Goal: Find specific page/section: Find specific page/section

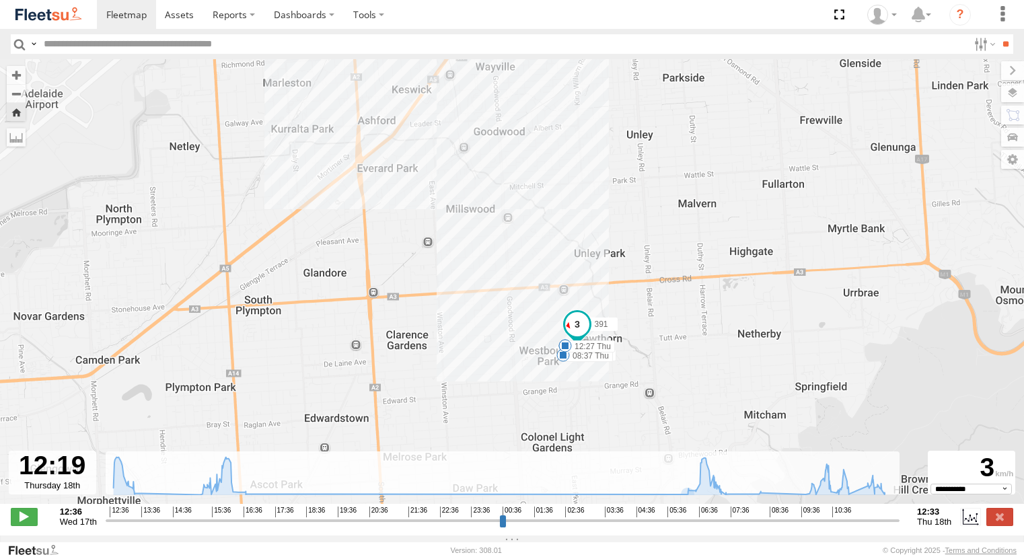
select select "**********"
click at [132, 10] on span at bounding box center [126, 14] width 40 height 13
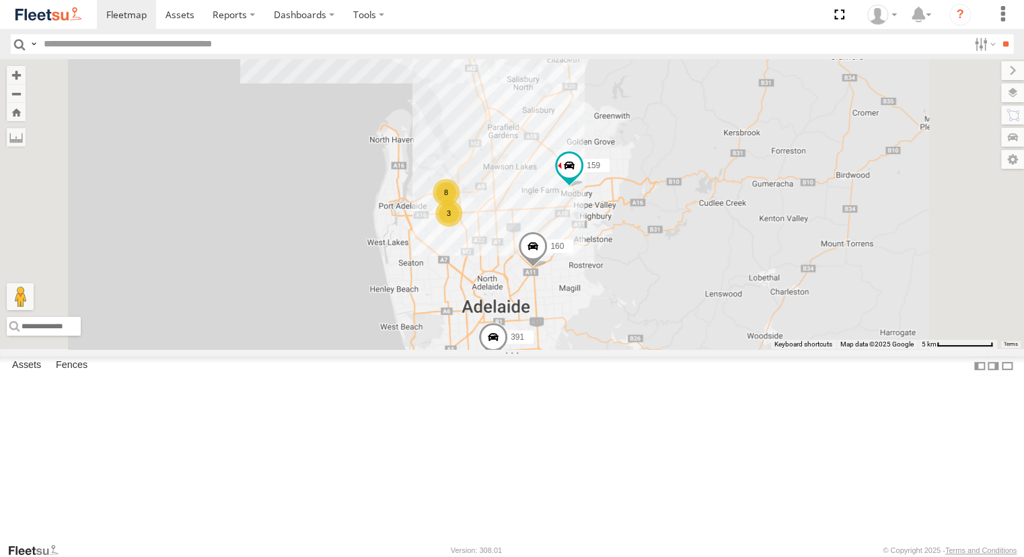
click at [0, 0] on div "Powerscaper" at bounding box center [0, 0] width 0 height 0
